Goal: Task Accomplishment & Management: Manage account settings

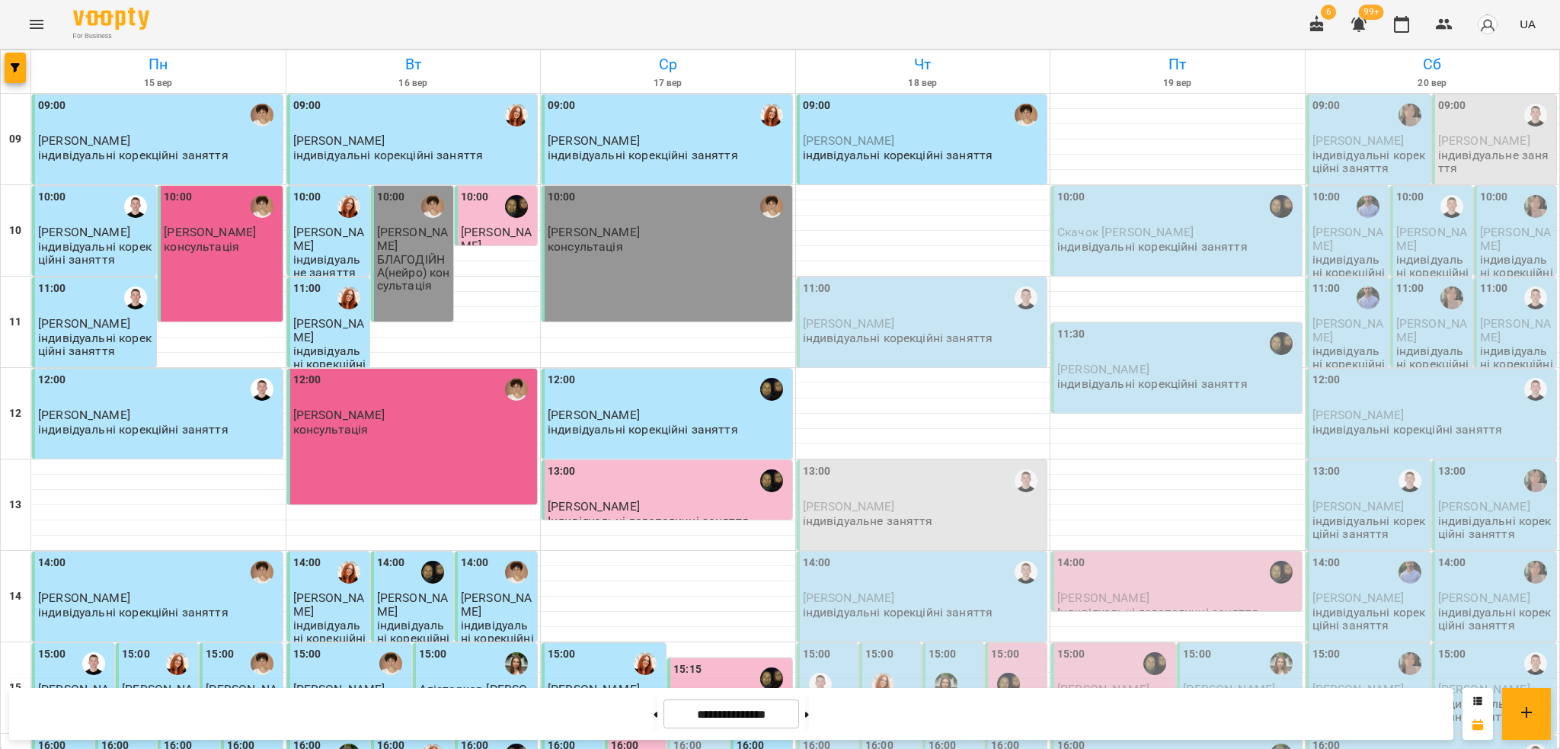
scroll to position [305, 0]
click at [809, 712] on button at bounding box center [807, 714] width 4 height 34
type input "**********"
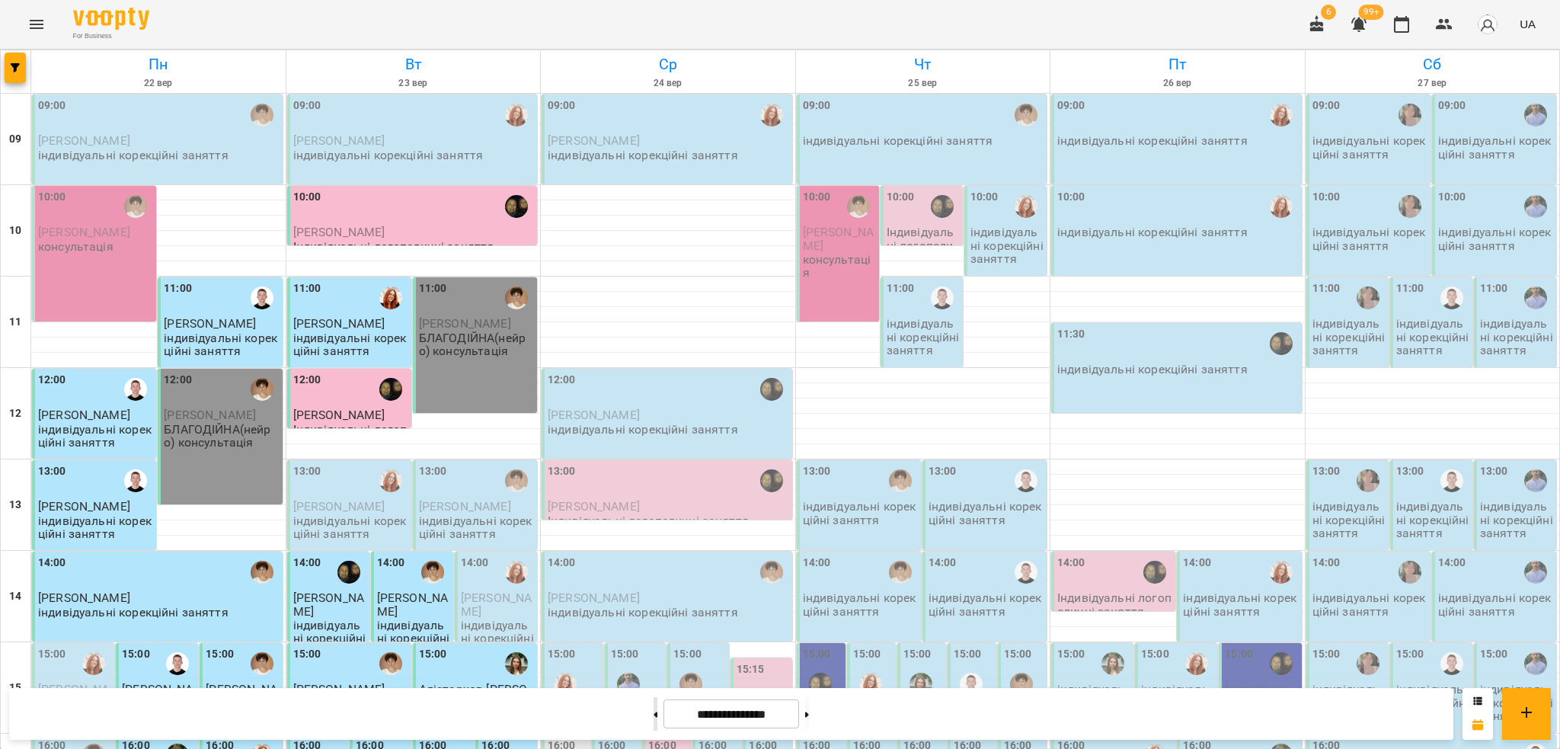
click at [654, 717] on button at bounding box center [656, 714] width 4 height 34
type input "**********"
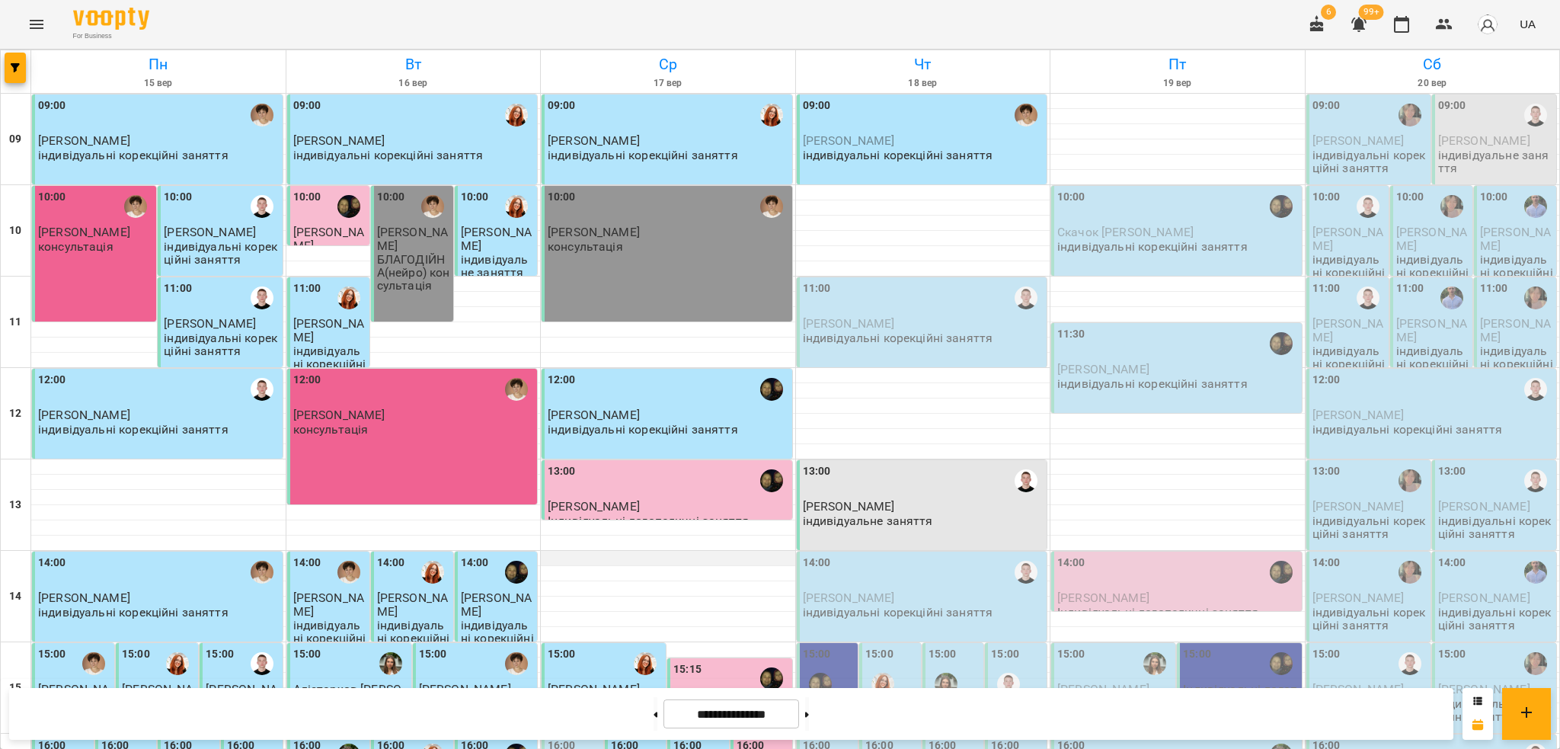
scroll to position [114, 0]
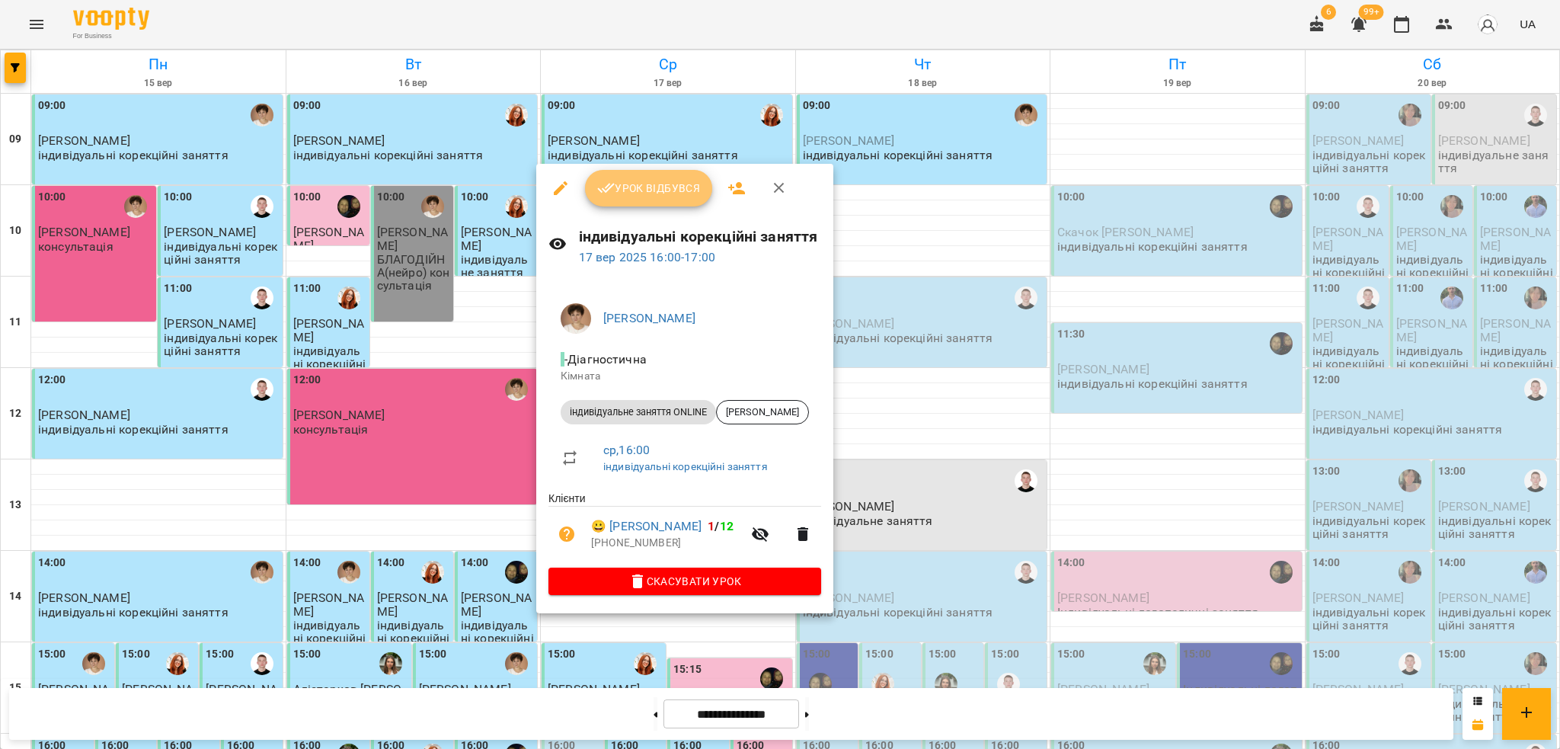
click at [648, 194] on span "Урок відбувся" at bounding box center [649, 188] width 104 height 18
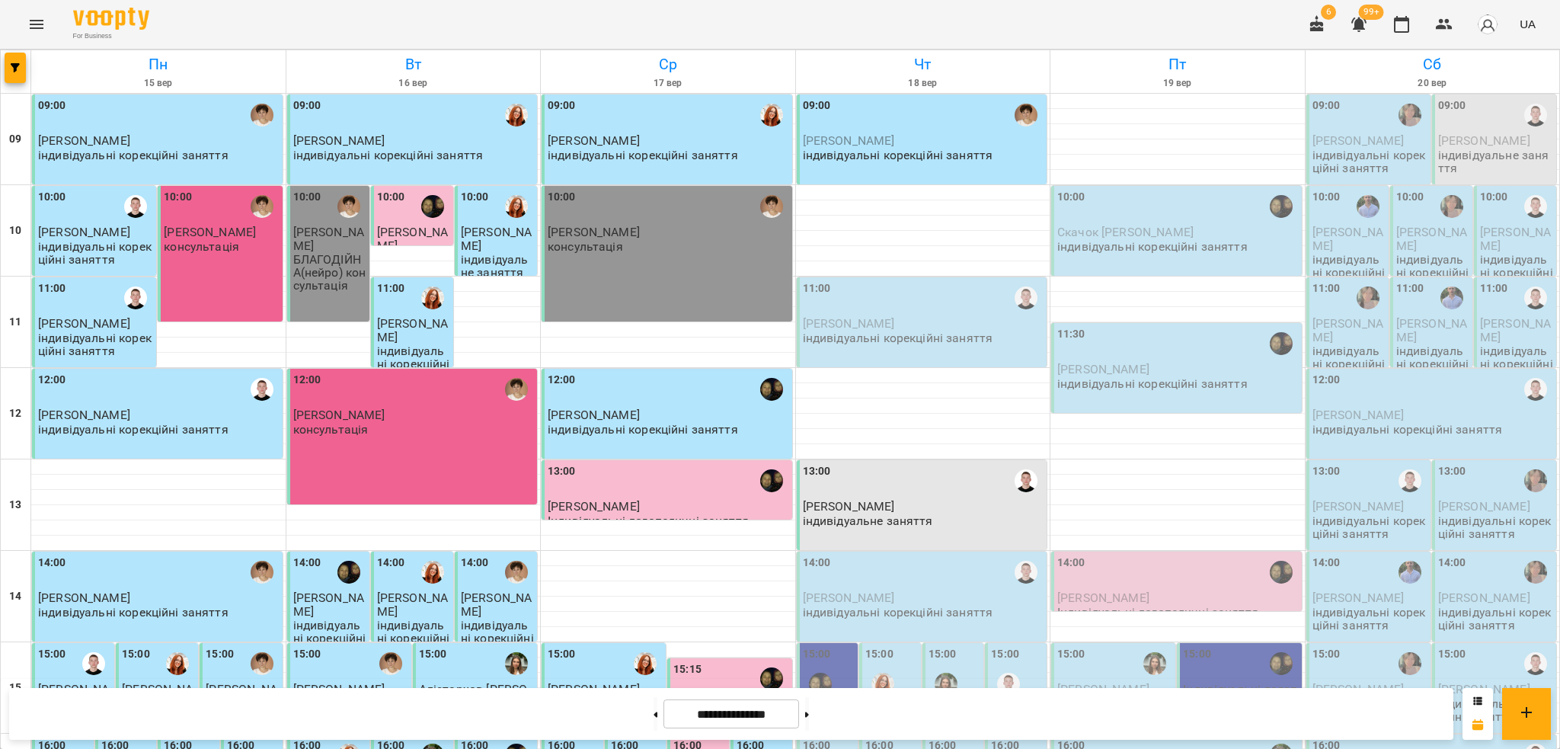
scroll to position [406, 0]
click at [809, 718] on button at bounding box center [807, 714] width 4 height 34
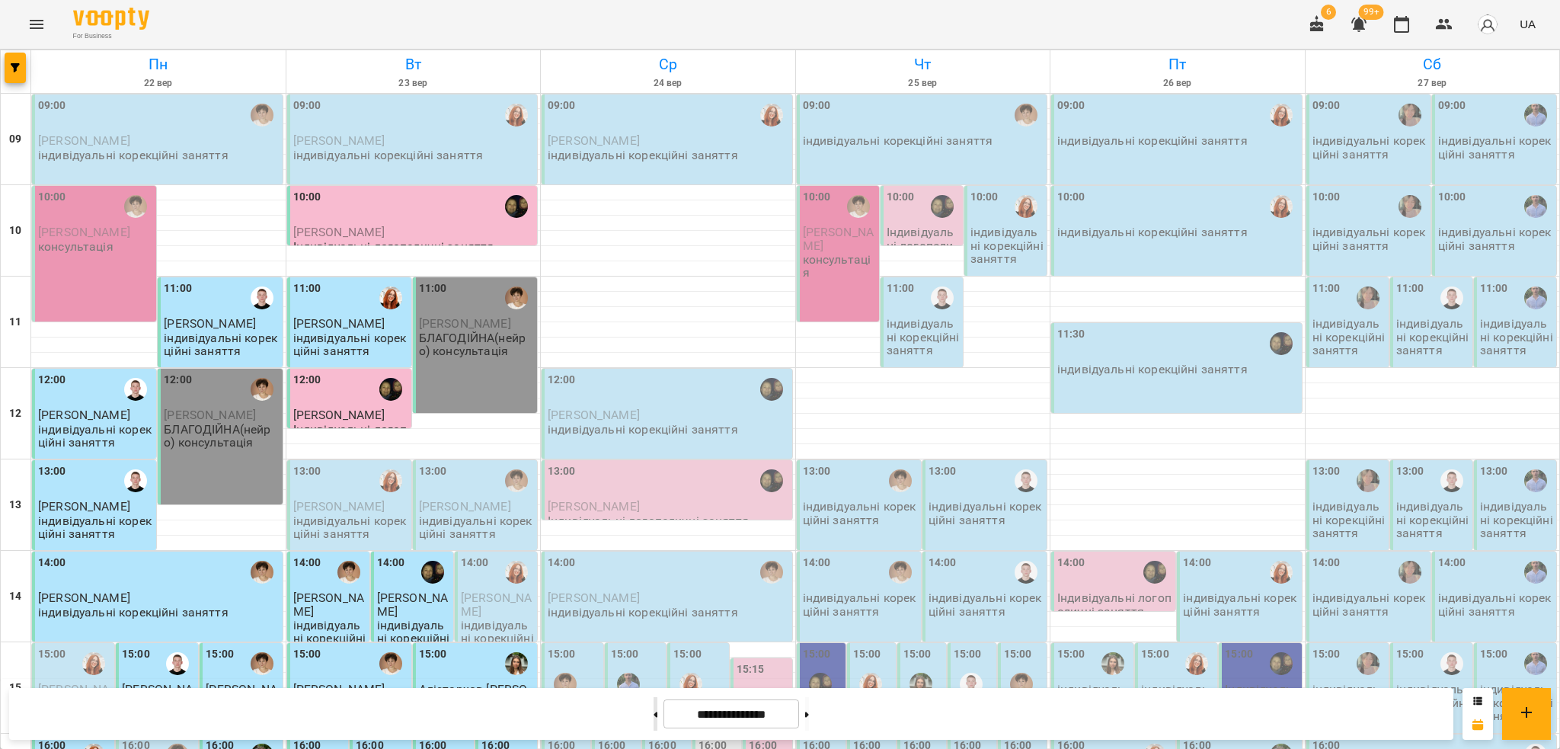
click at [654, 721] on button at bounding box center [656, 714] width 4 height 34
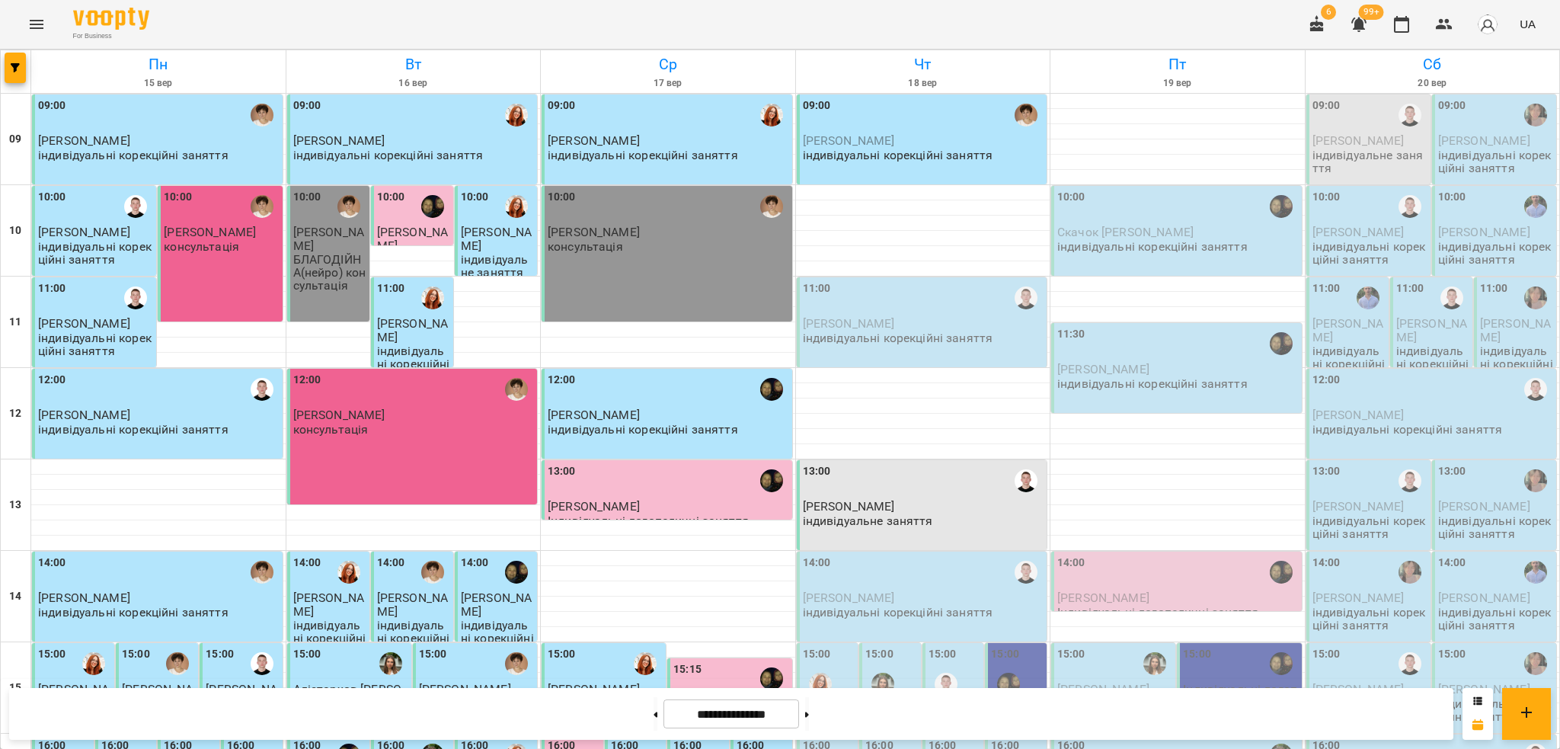
scroll to position [419, 0]
click at [809, 718] on button at bounding box center [807, 714] width 4 height 34
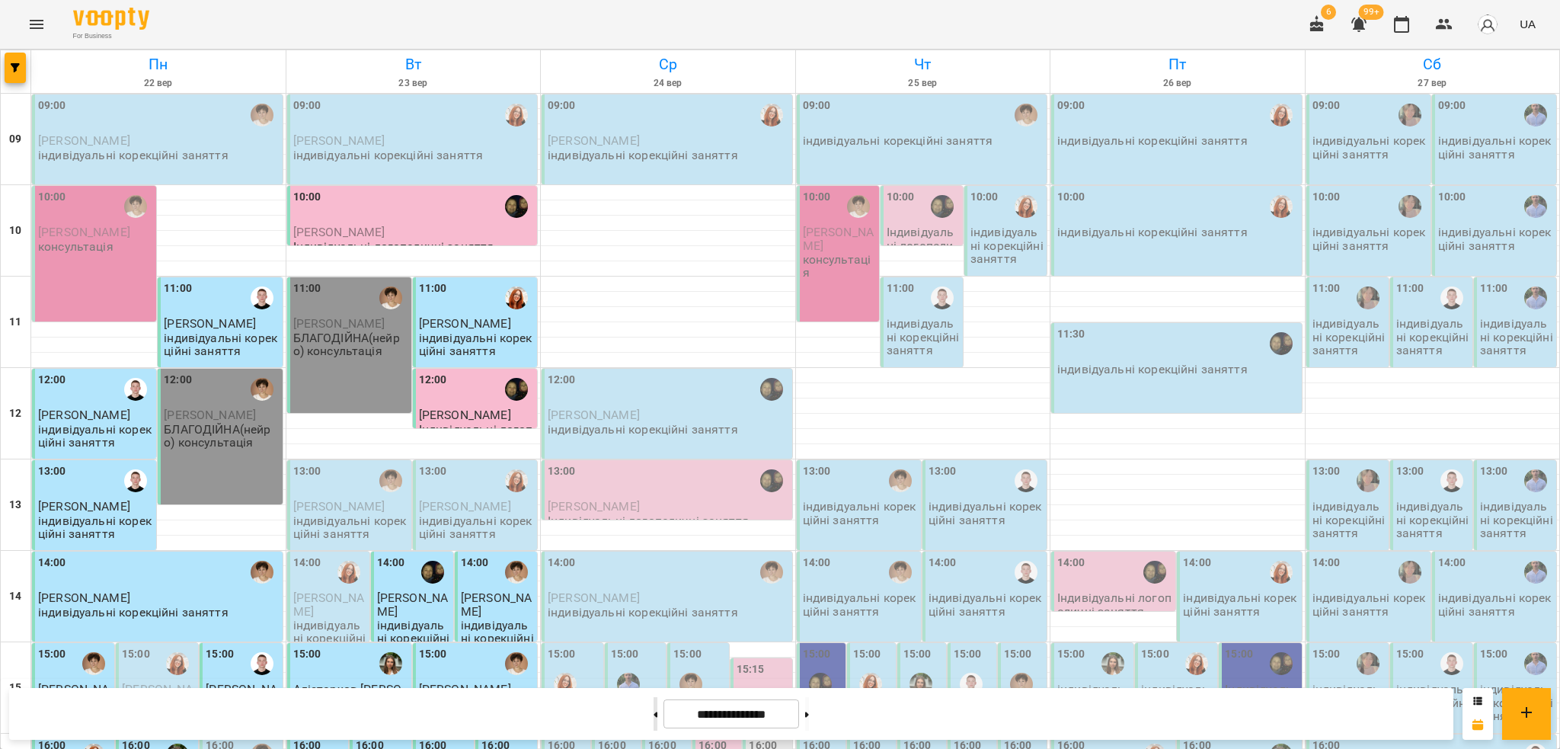
click at [654, 723] on button at bounding box center [656, 714] width 4 height 34
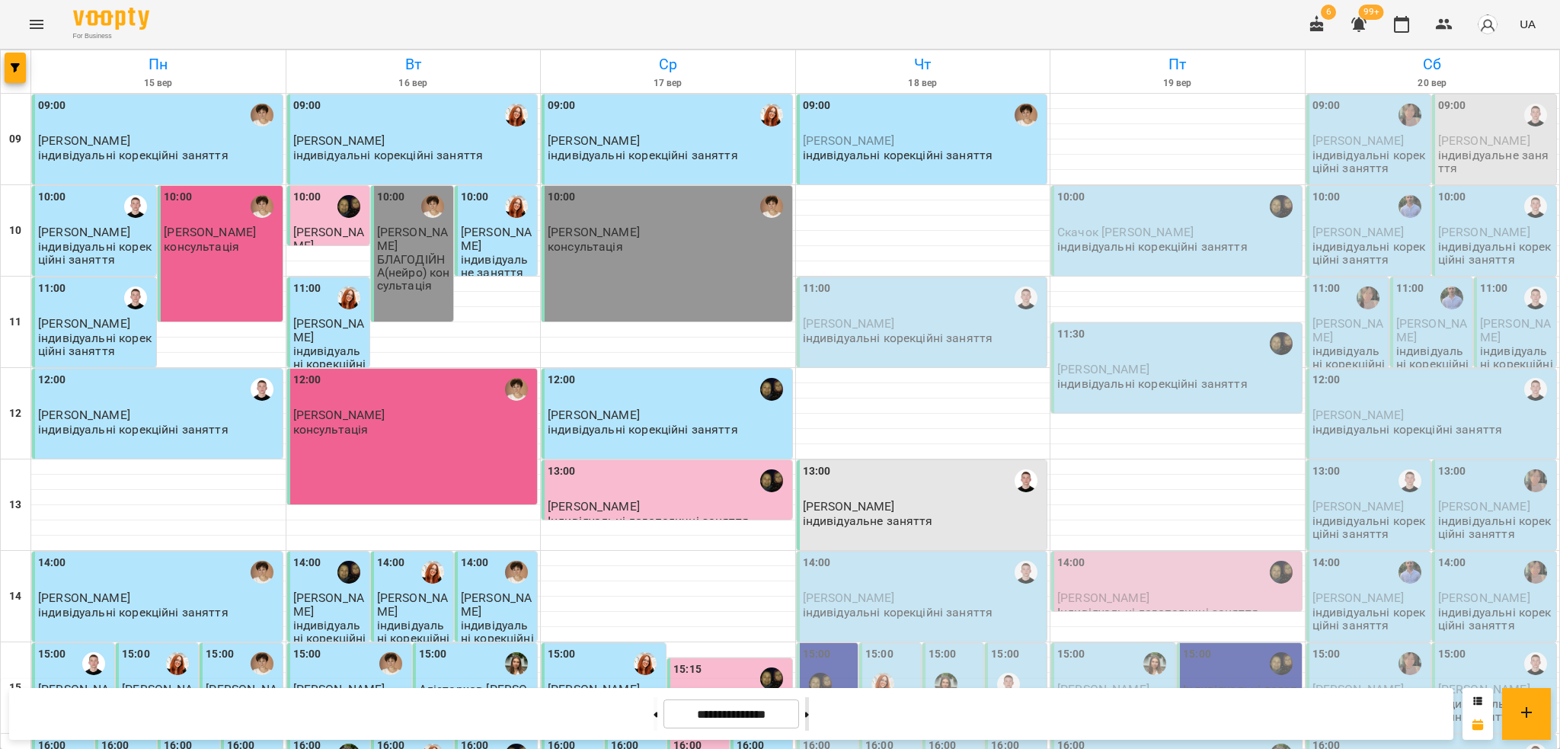
click at [809, 723] on button at bounding box center [807, 714] width 4 height 34
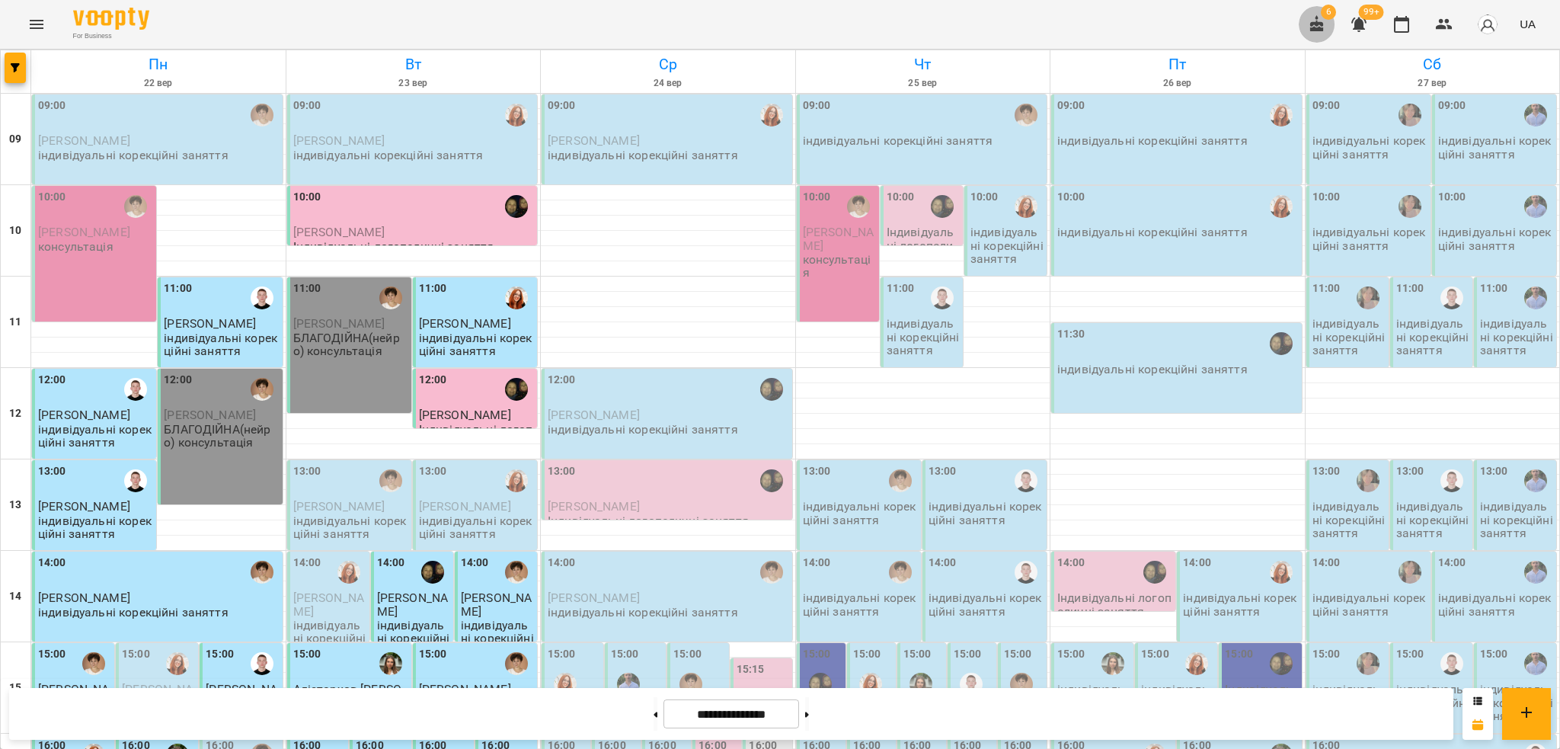
click at [1317, 30] on icon "button" at bounding box center [1317, 23] width 14 height 17
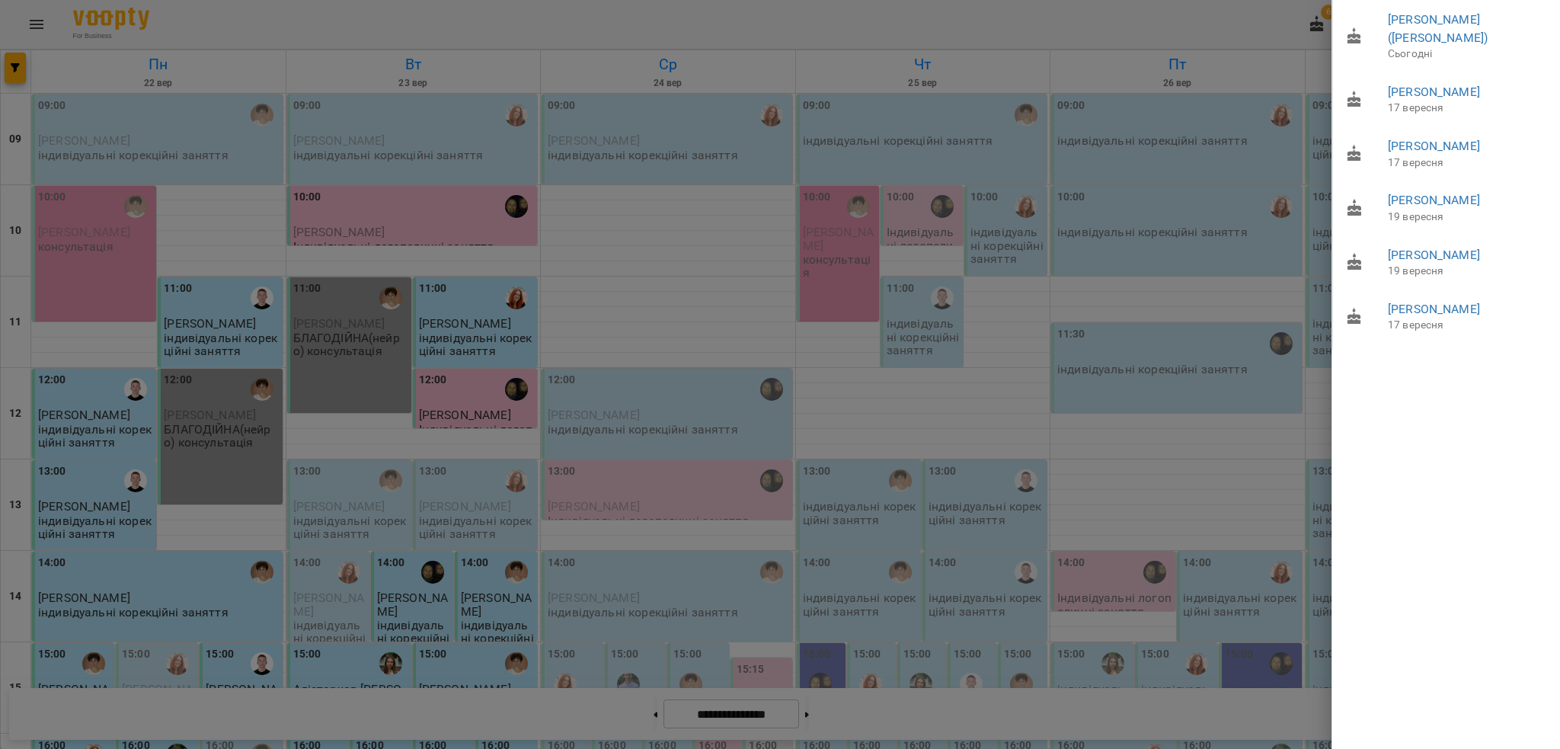
click at [1167, 637] on div at bounding box center [780, 374] width 1560 height 749
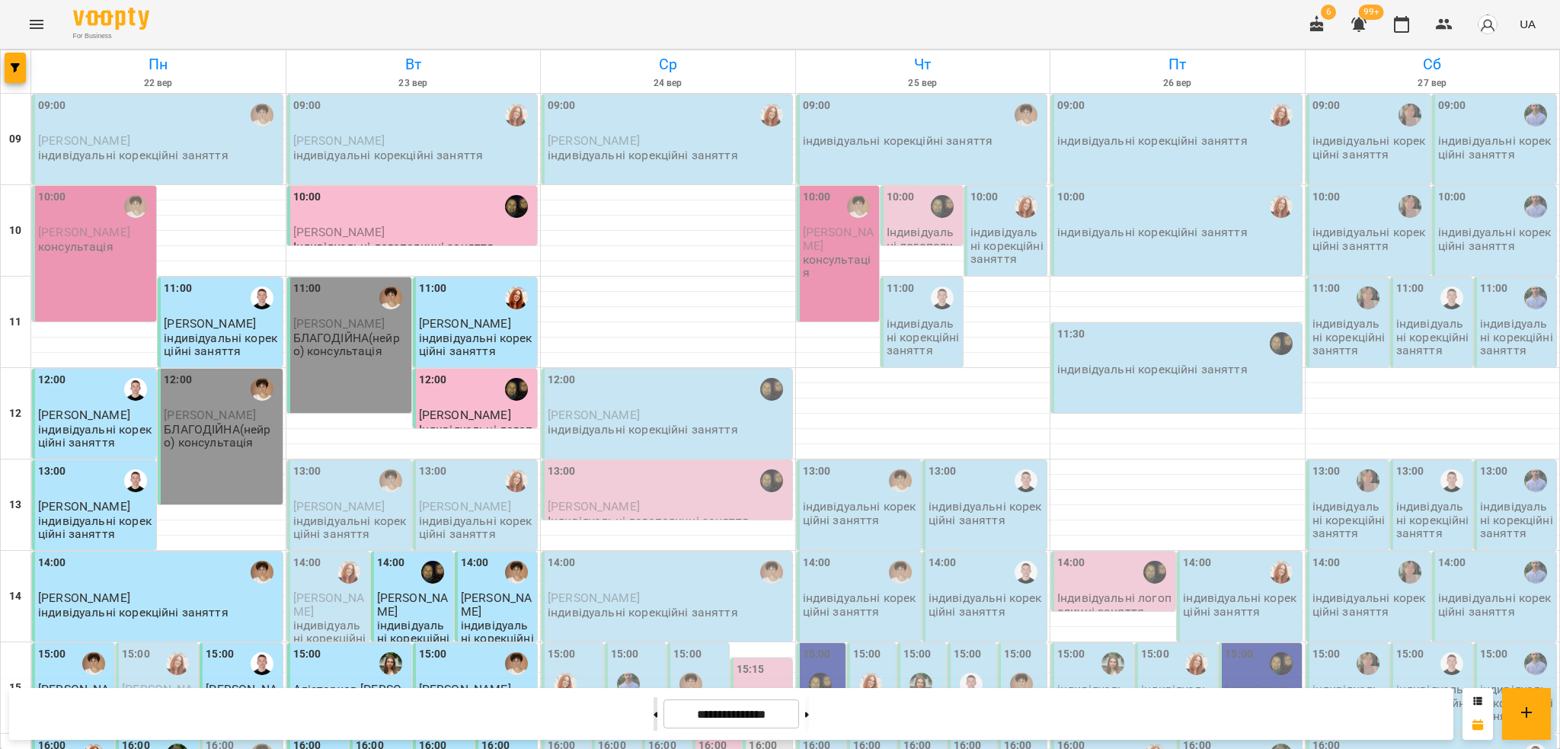
click at [654, 716] on button at bounding box center [656, 714] width 4 height 34
type input "**********"
